Goal: Check status: Check status

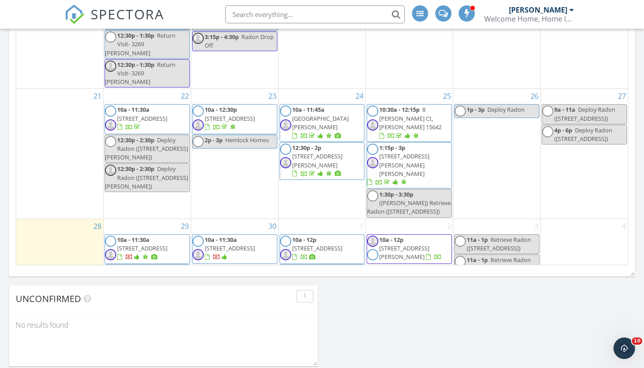
scroll to position [243, 0]
click at [155, 245] on span "5385 Highgrove Rd, Pittsburgh 15236" at bounding box center [142, 249] width 50 height 8
click at [430, 245] on span "1111 Autumn Woods Drive, Evans City 16033" at bounding box center [404, 253] width 50 height 17
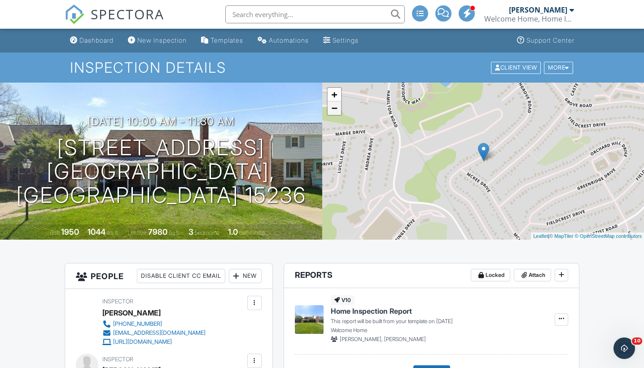
click at [332, 112] on link "−" at bounding box center [334, 107] width 13 height 13
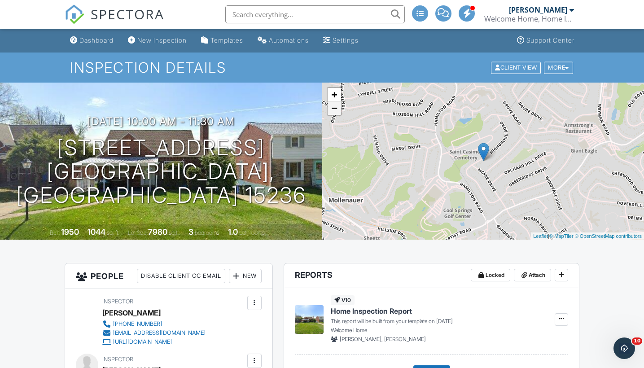
click at [332, 112] on link "−" at bounding box center [334, 107] width 13 height 13
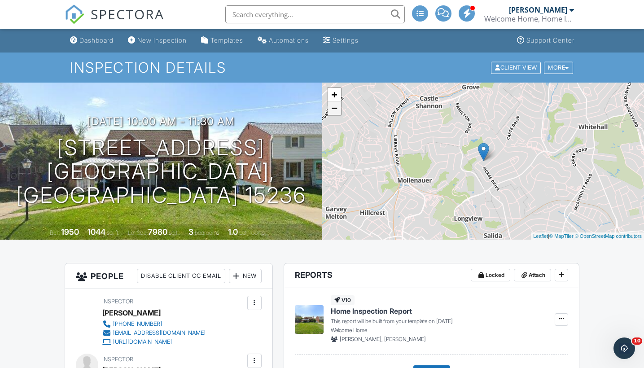
click at [332, 112] on link "−" at bounding box center [334, 107] width 13 height 13
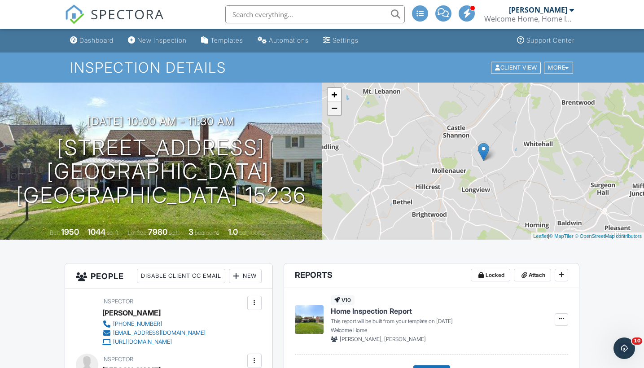
click at [332, 112] on link "−" at bounding box center [334, 107] width 13 height 13
